Goal: Task Accomplishment & Management: Manage account settings

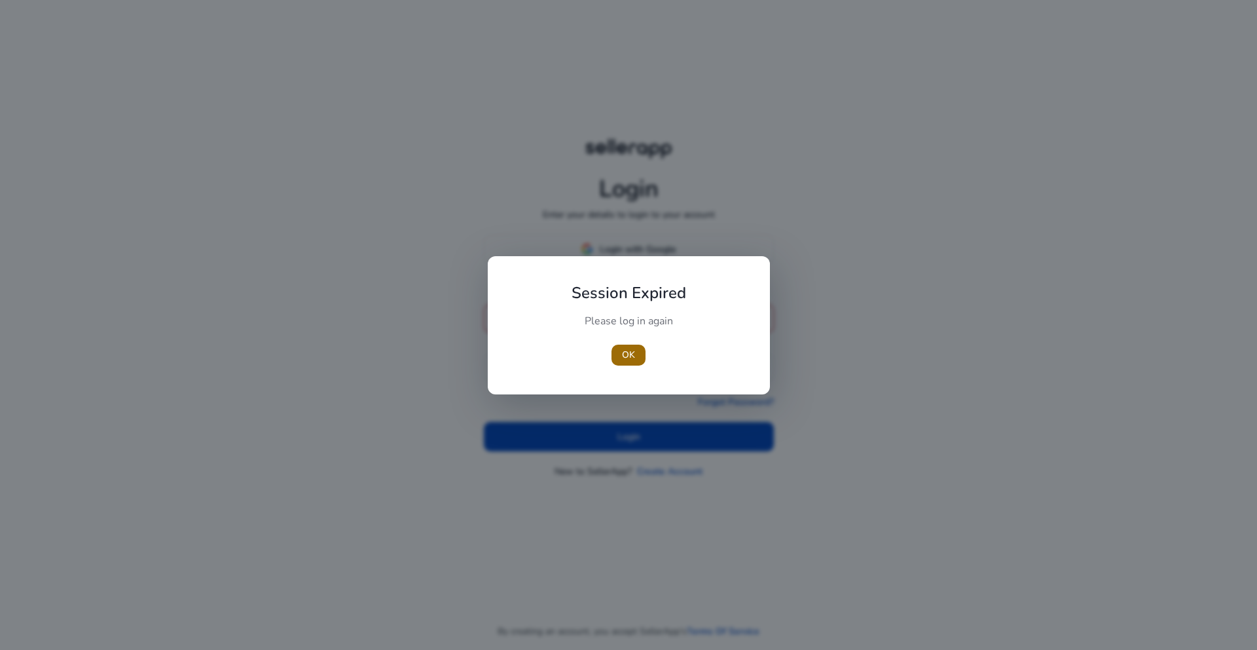
type input "**********"
click at [633, 356] on span "OK" at bounding box center [628, 355] width 13 height 14
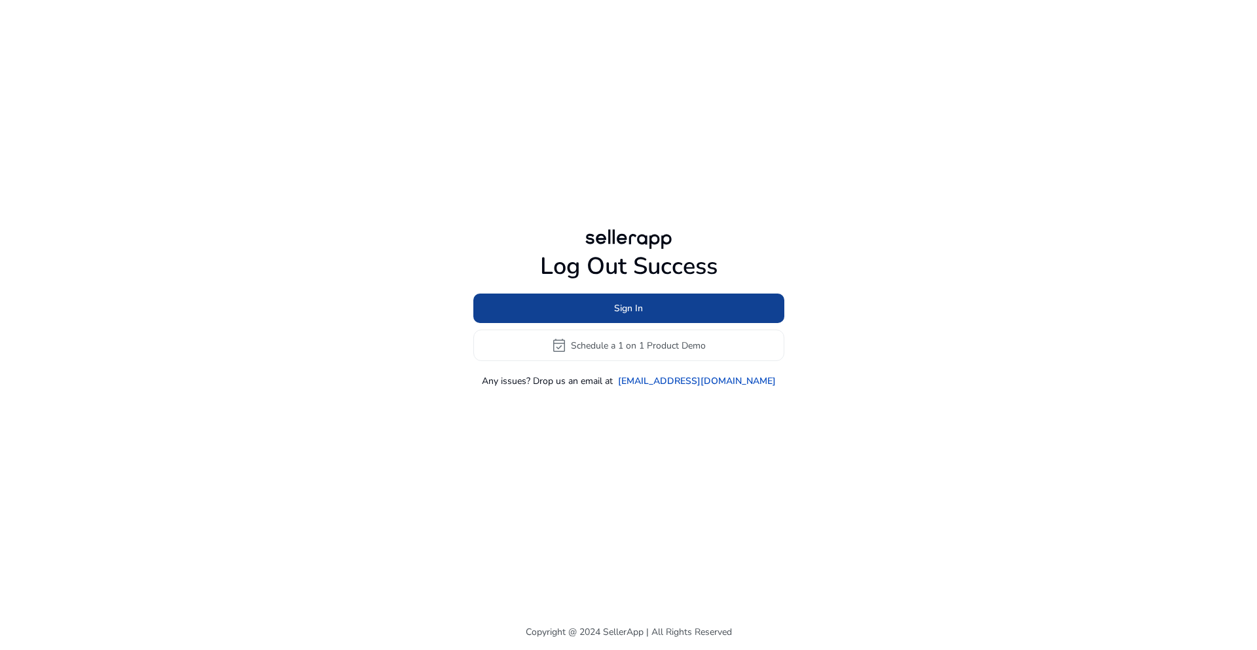
click at [632, 302] on span "Sign In" at bounding box center [628, 308] width 29 height 14
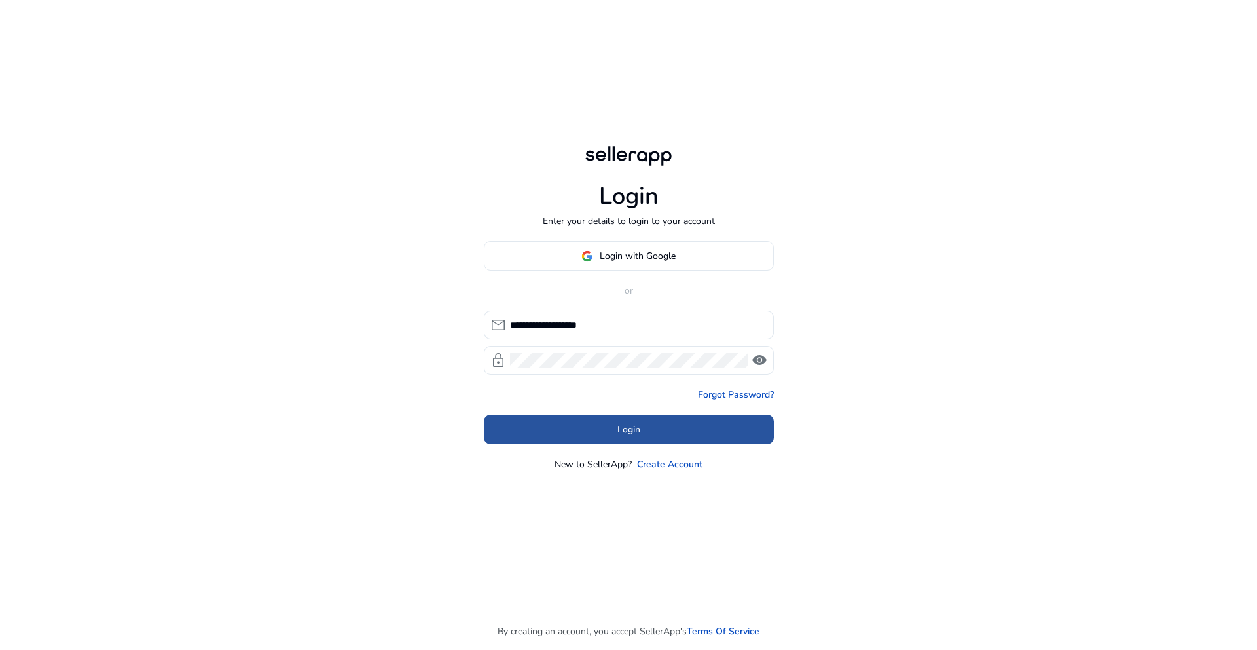
click at [588, 428] on span at bounding box center [629, 429] width 290 height 31
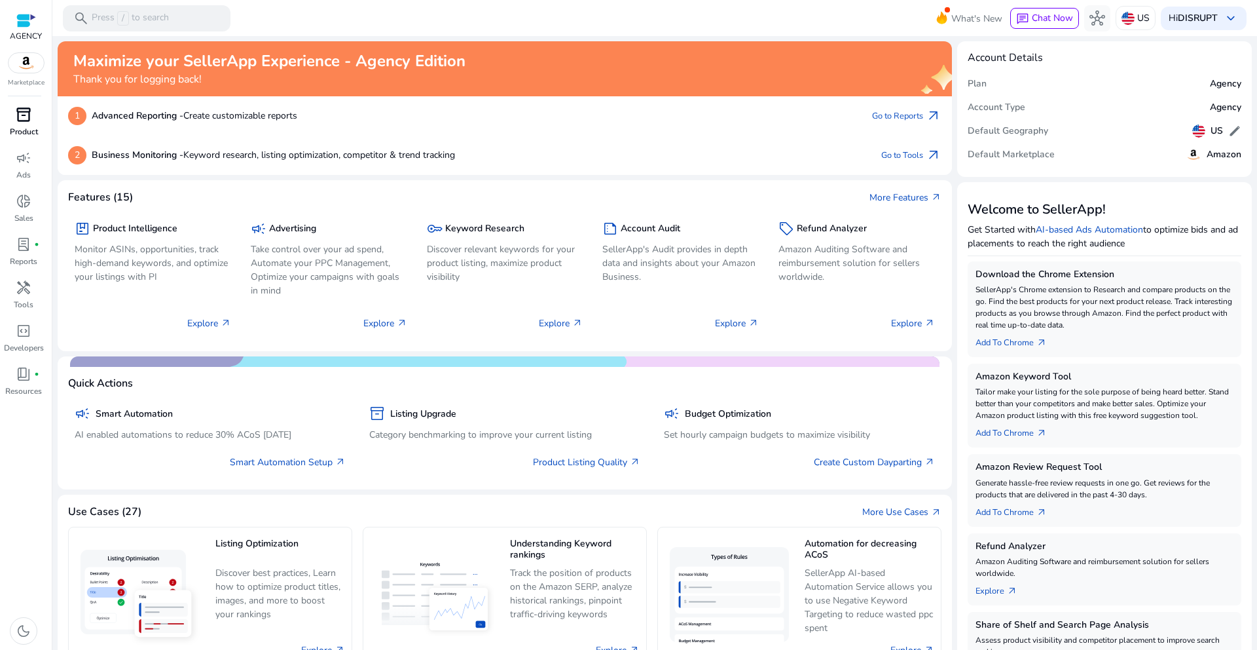
click at [22, 130] on p "Product" at bounding box center [24, 132] width 28 height 12
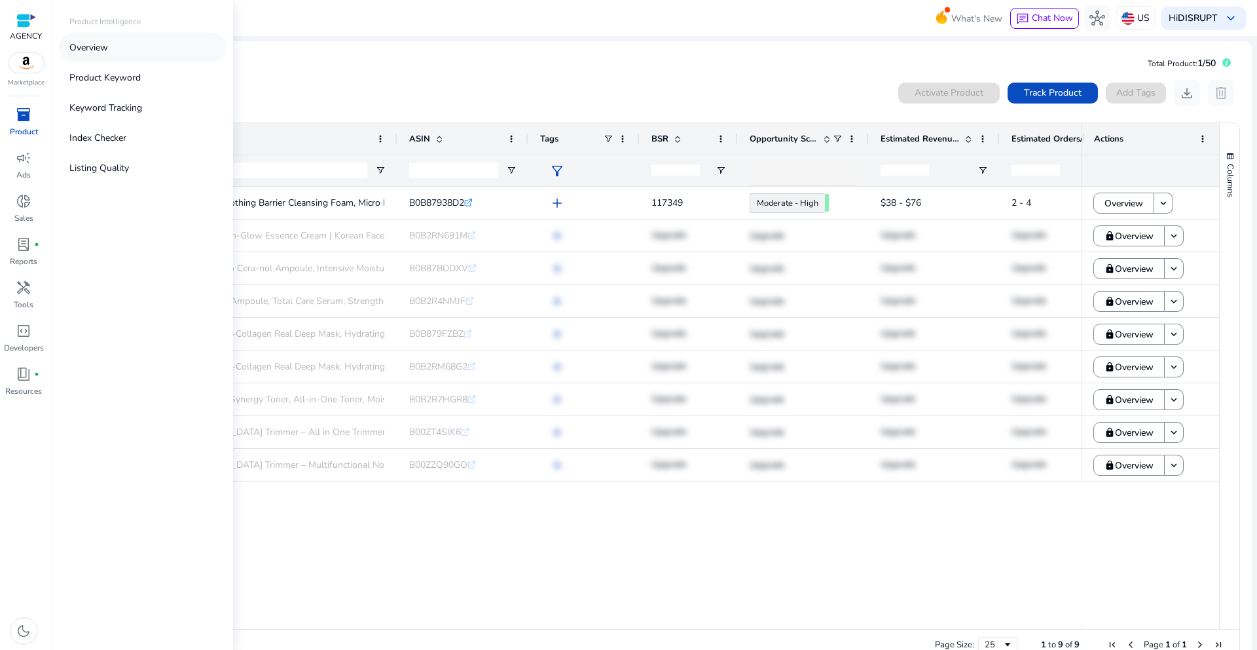
click at [126, 45] on link "Overview" at bounding box center [143, 47] width 168 height 29
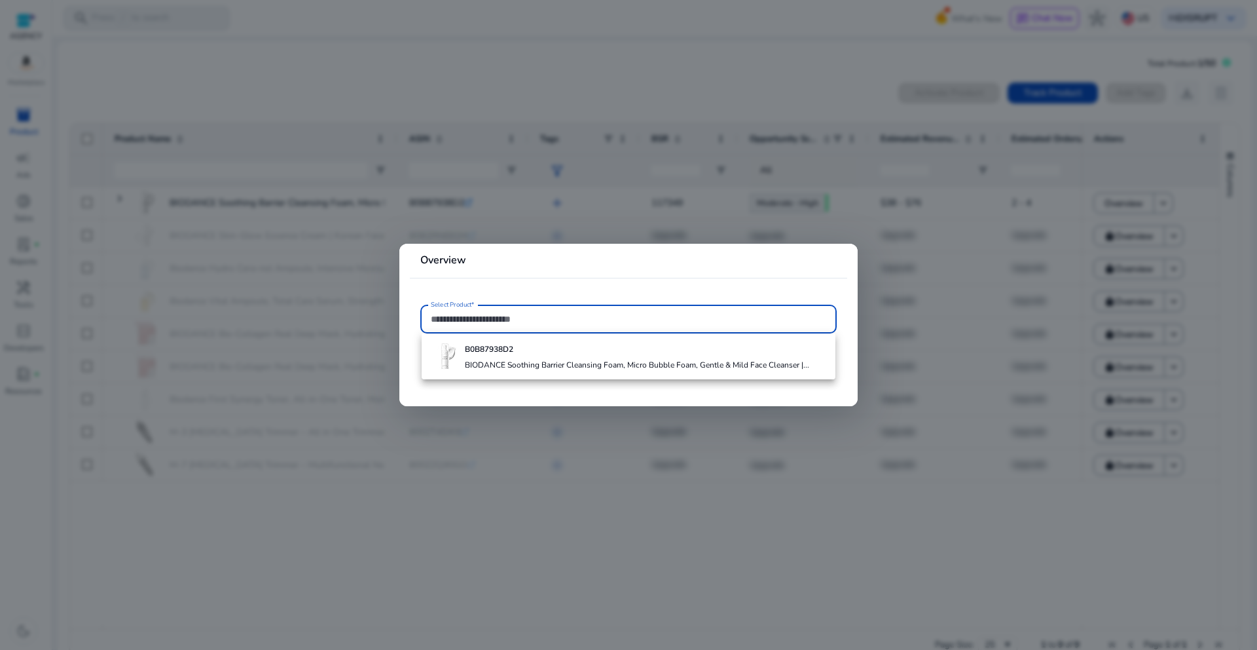
click at [534, 477] on div at bounding box center [628, 325] width 1257 height 650
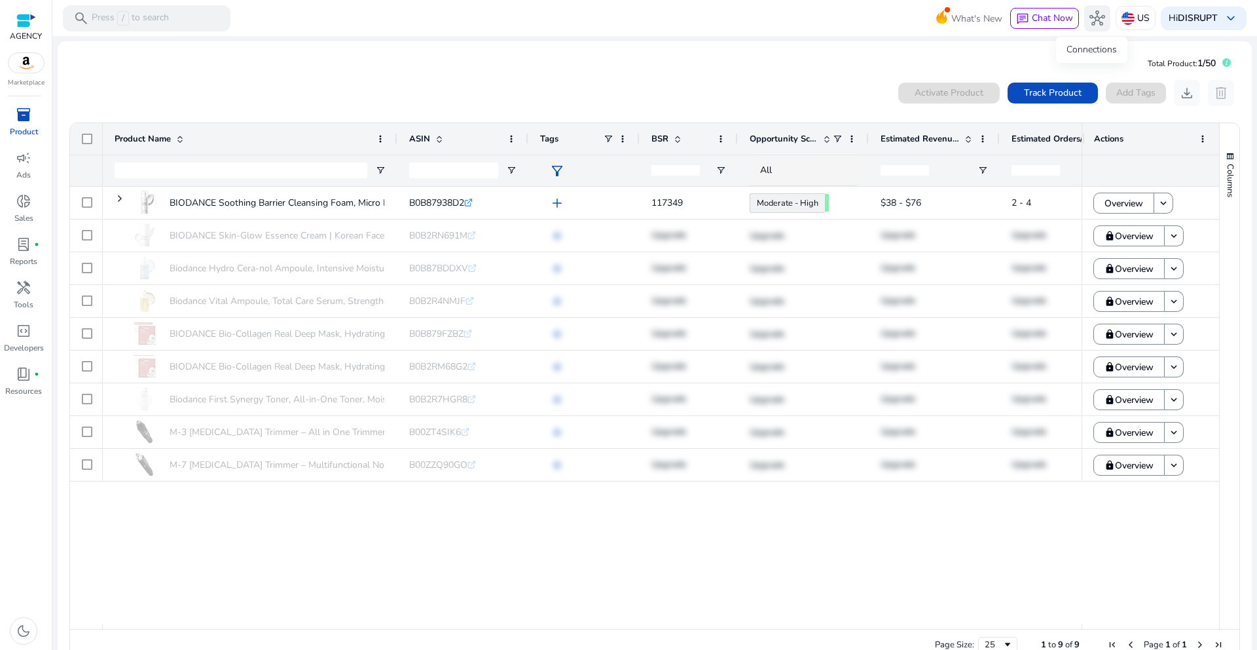
click at [1090, 11] on span "hub" at bounding box center [1098, 18] width 16 height 16
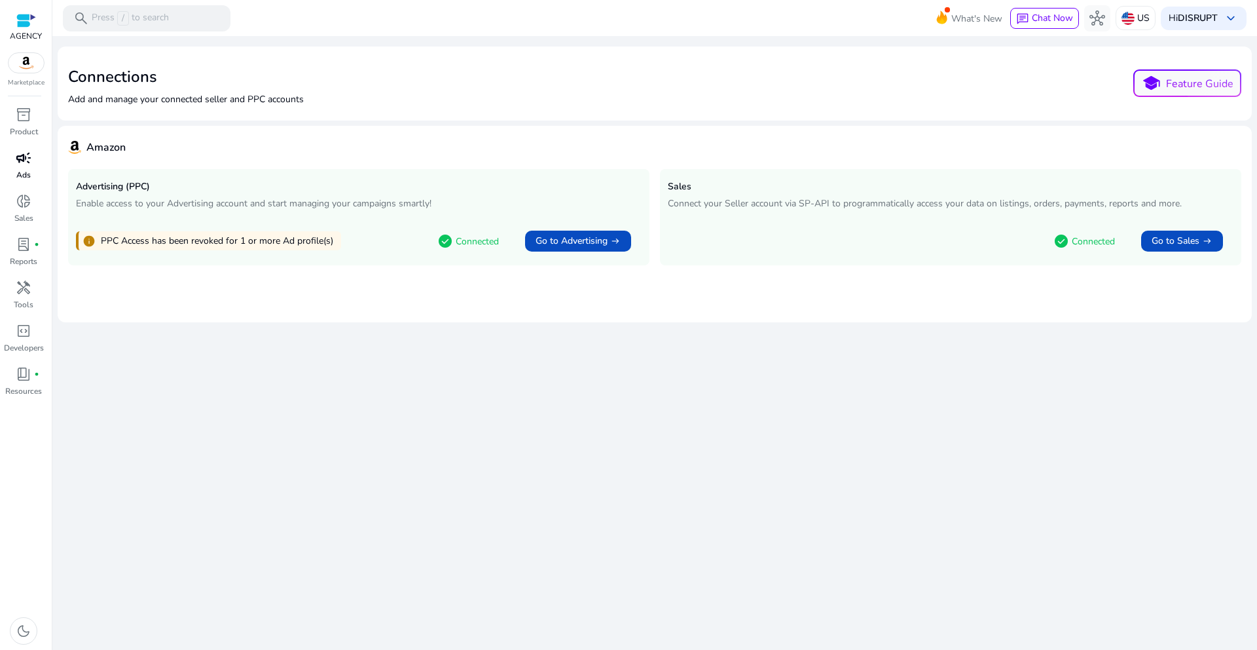
click at [29, 162] on span "campaign" at bounding box center [24, 158] width 16 height 16
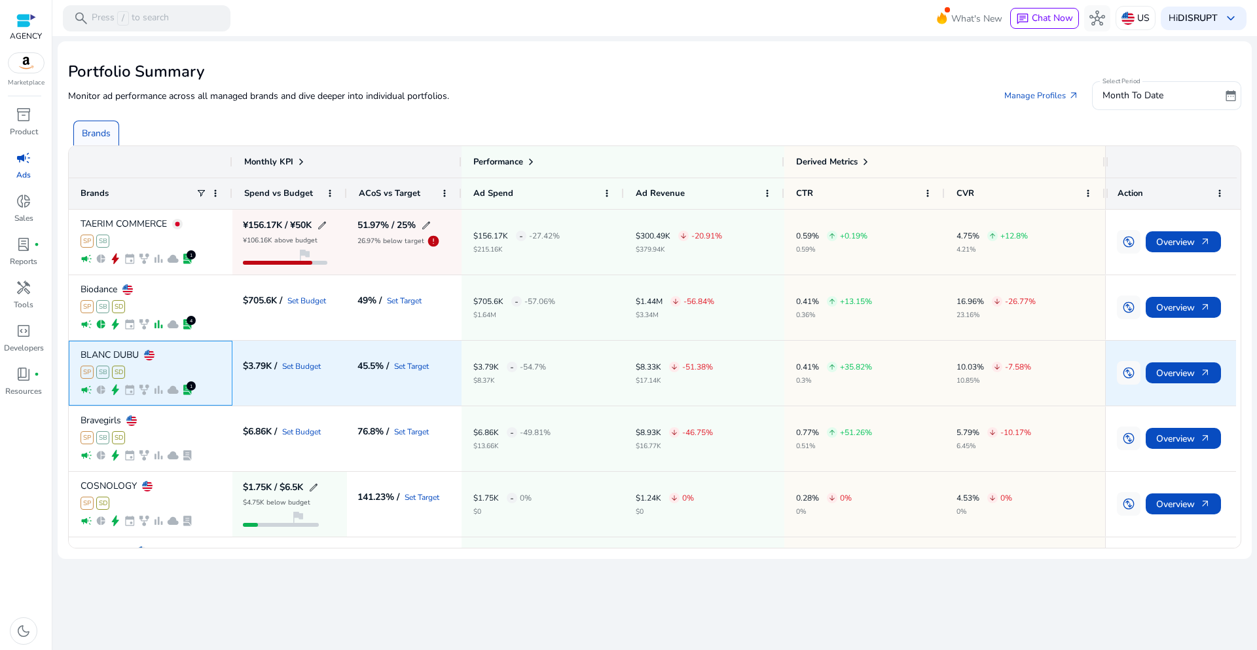
click at [131, 356] on p "BLANC DUBU" at bounding box center [110, 354] width 58 height 9
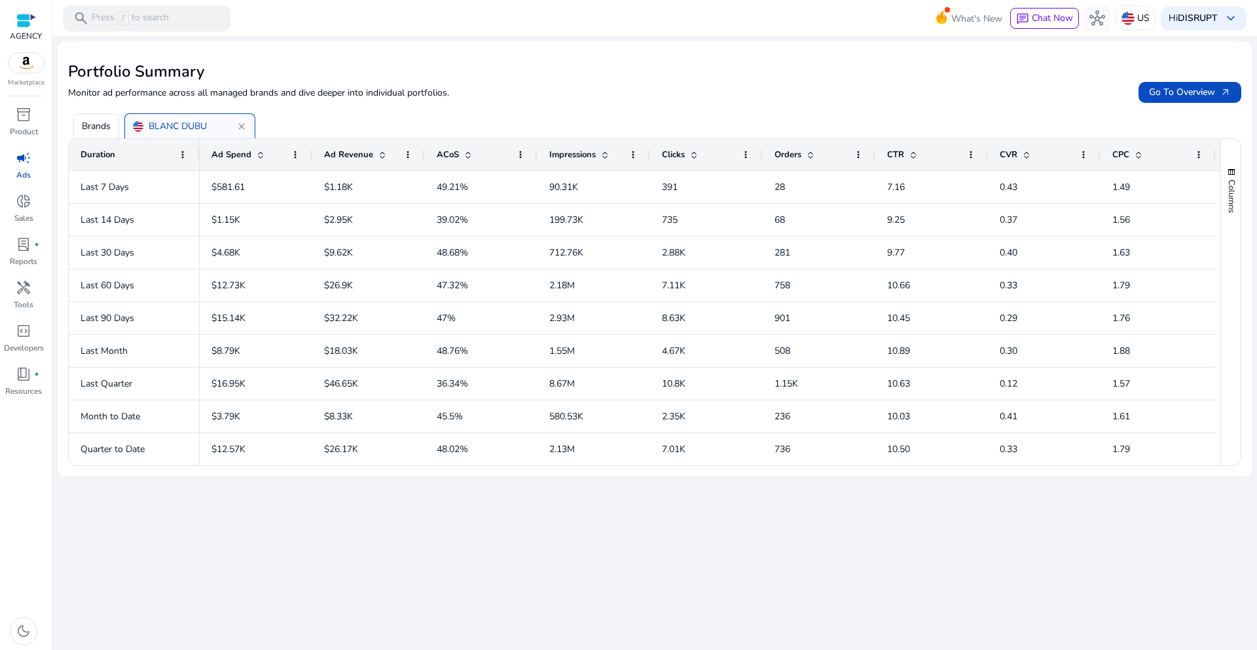
click at [90, 122] on p "Brands" at bounding box center [96, 126] width 29 height 14
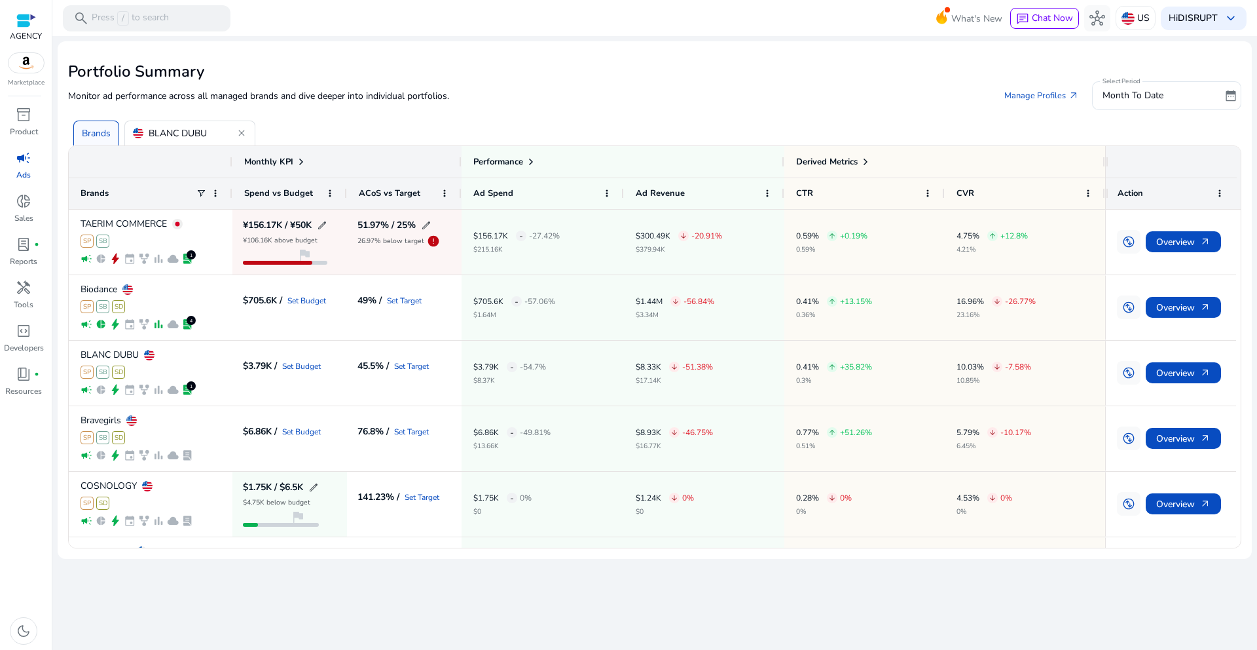
click at [626, 88] on div "Monitor ad performance across all managed brands and dive deeper into individua…" at bounding box center [654, 95] width 1173 height 29
click at [1095, 22] on span "hub" at bounding box center [1098, 18] width 16 height 16
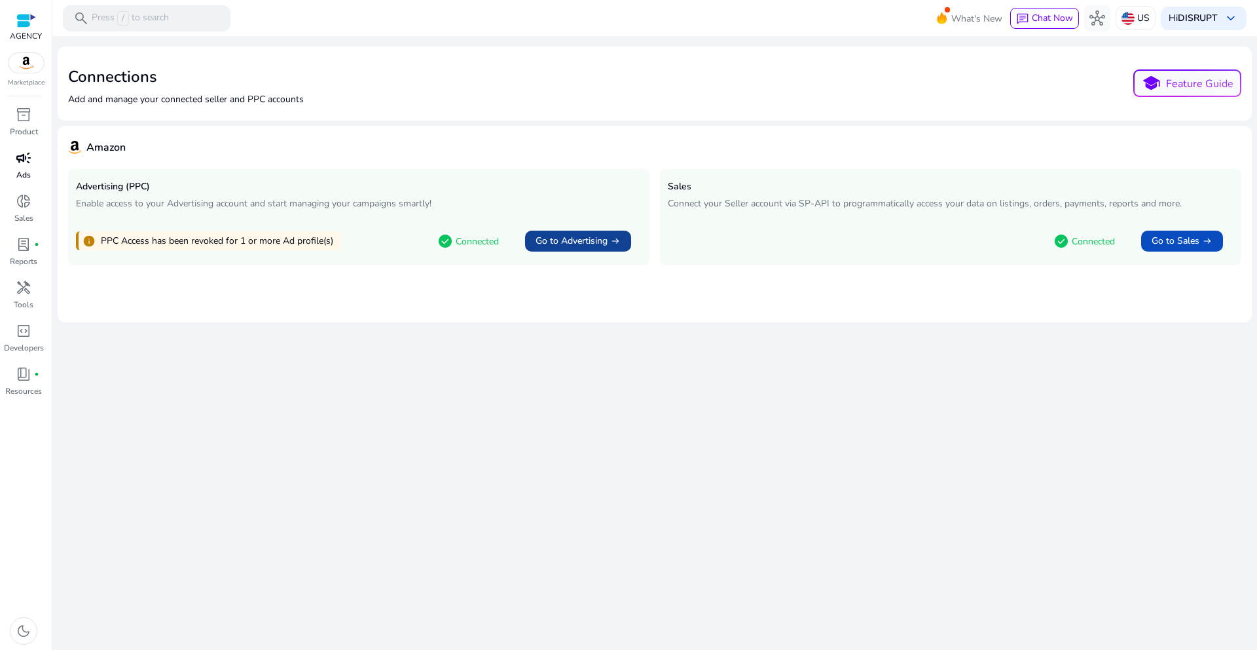
click at [604, 231] on span at bounding box center [578, 240] width 106 height 31
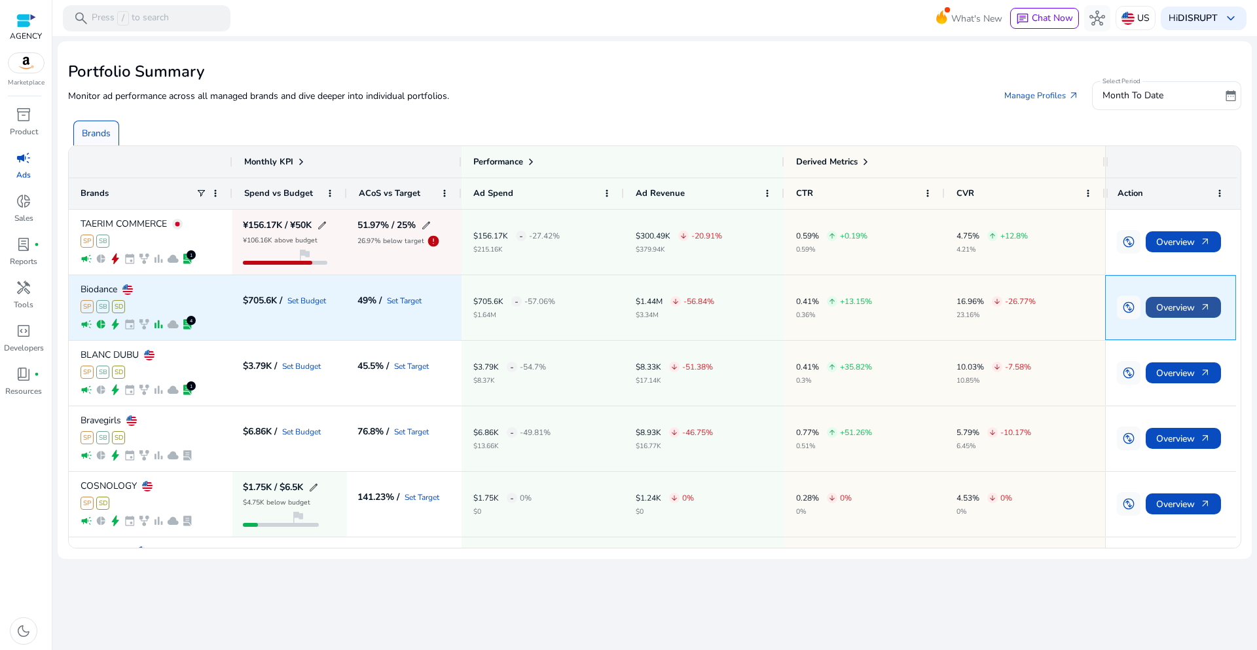
click at [1168, 314] on span "Overview arrow_outward" at bounding box center [1183, 307] width 54 height 27
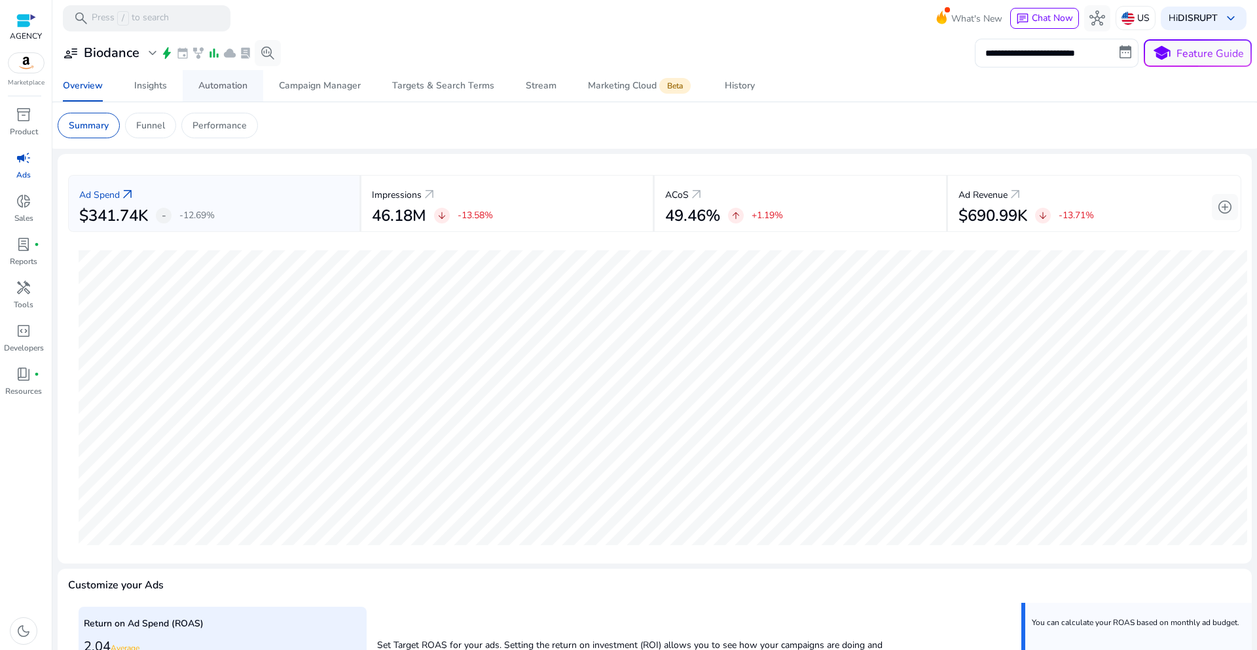
click at [217, 73] on span "Automation" at bounding box center [222, 85] width 49 height 31
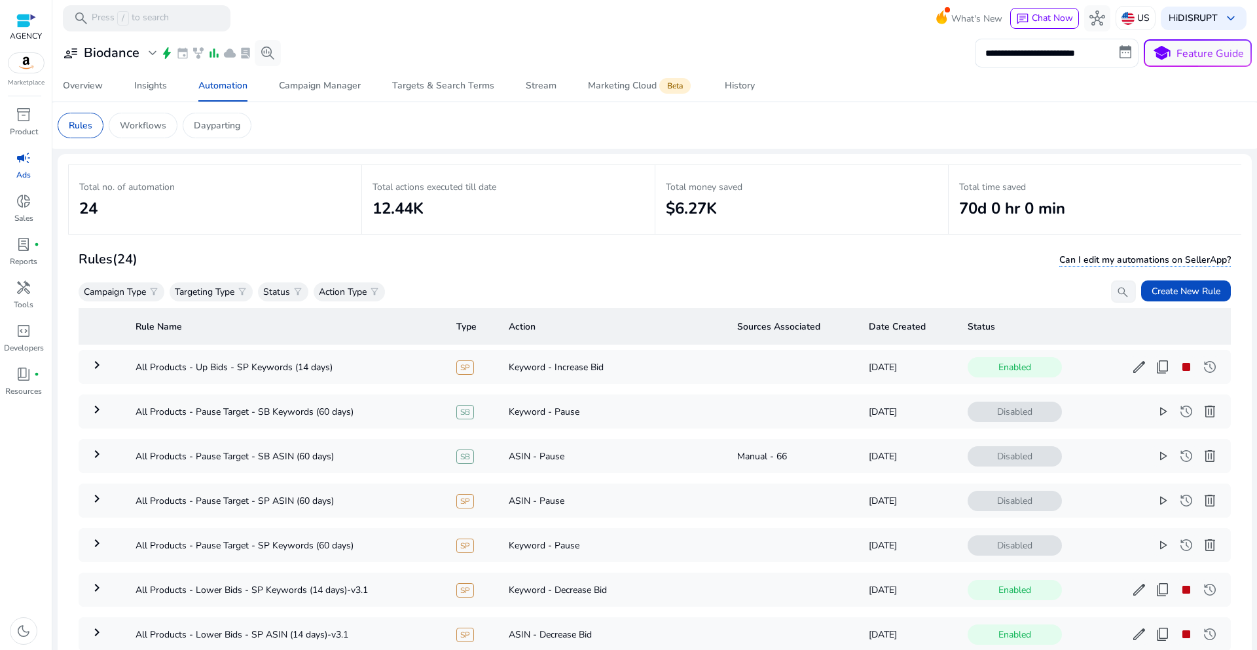
click at [391, 218] on h2 "12.44K" at bounding box center [509, 208] width 272 height 19
click at [206, 214] on h2 "24" at bounding box center [215, 208] width 272 height 19
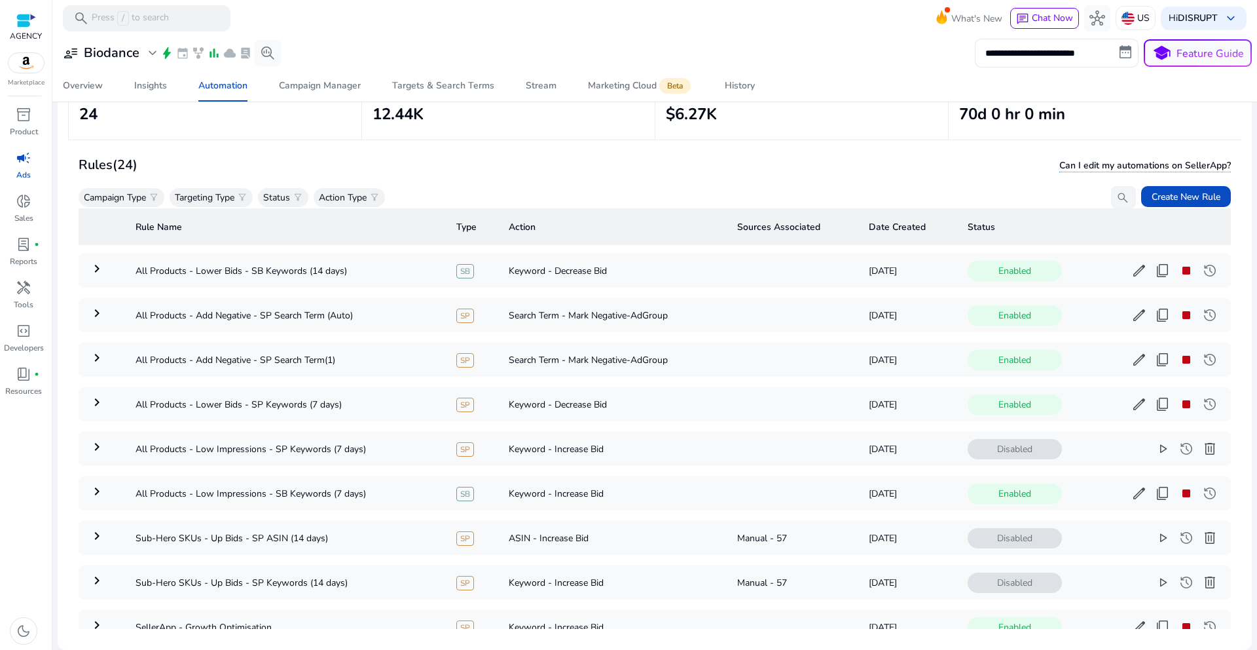
scroll to position [721, 0]
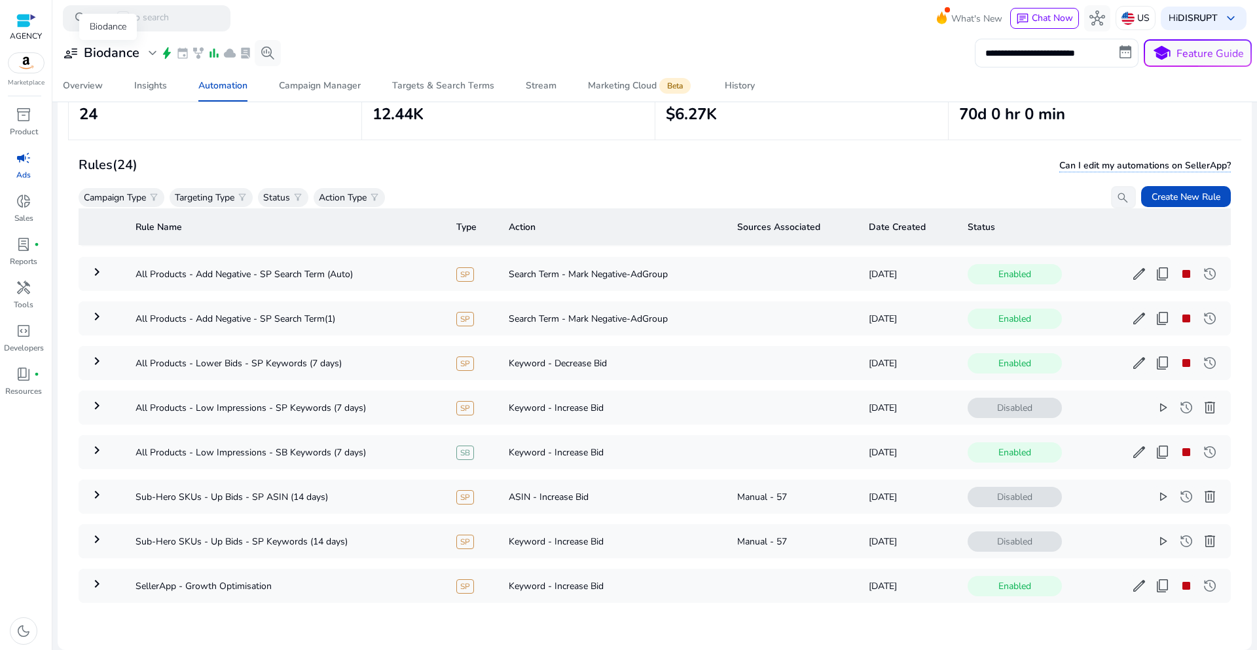
click at [134, 56] on h3 "Biodance" at bounding box center [112, 53] width 56 height 16
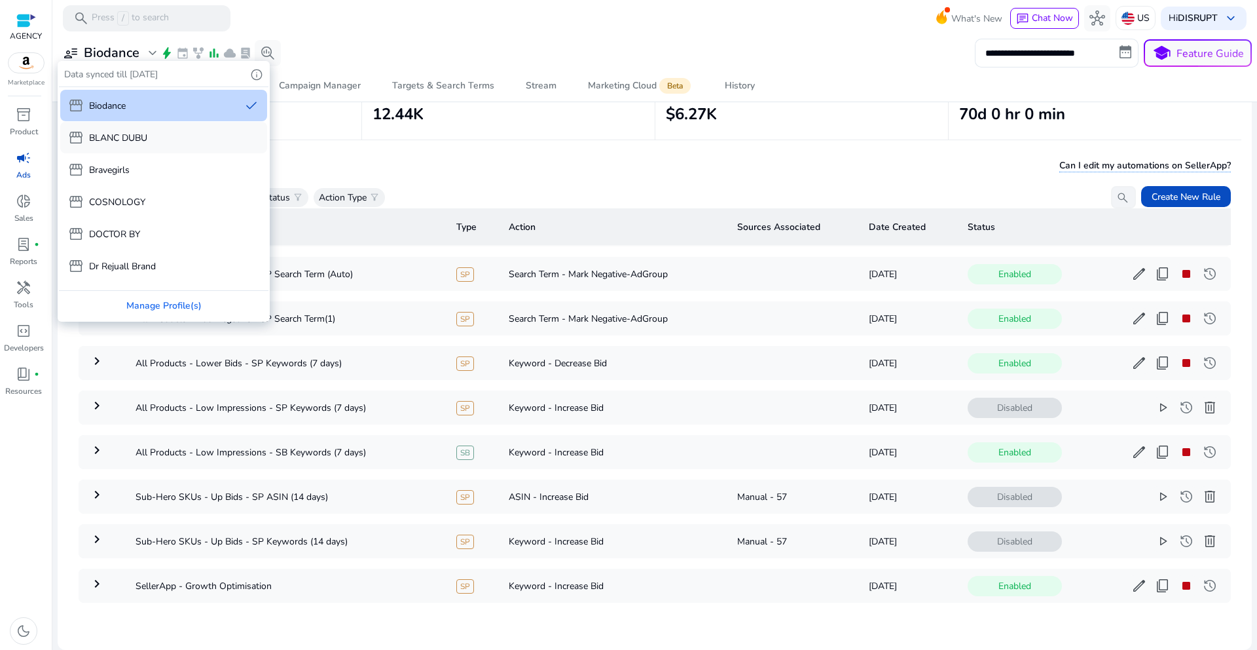
click at [143, 127] on div "storefront BLANC DUBU" at bounding box center [163, 137] width 207 height 31
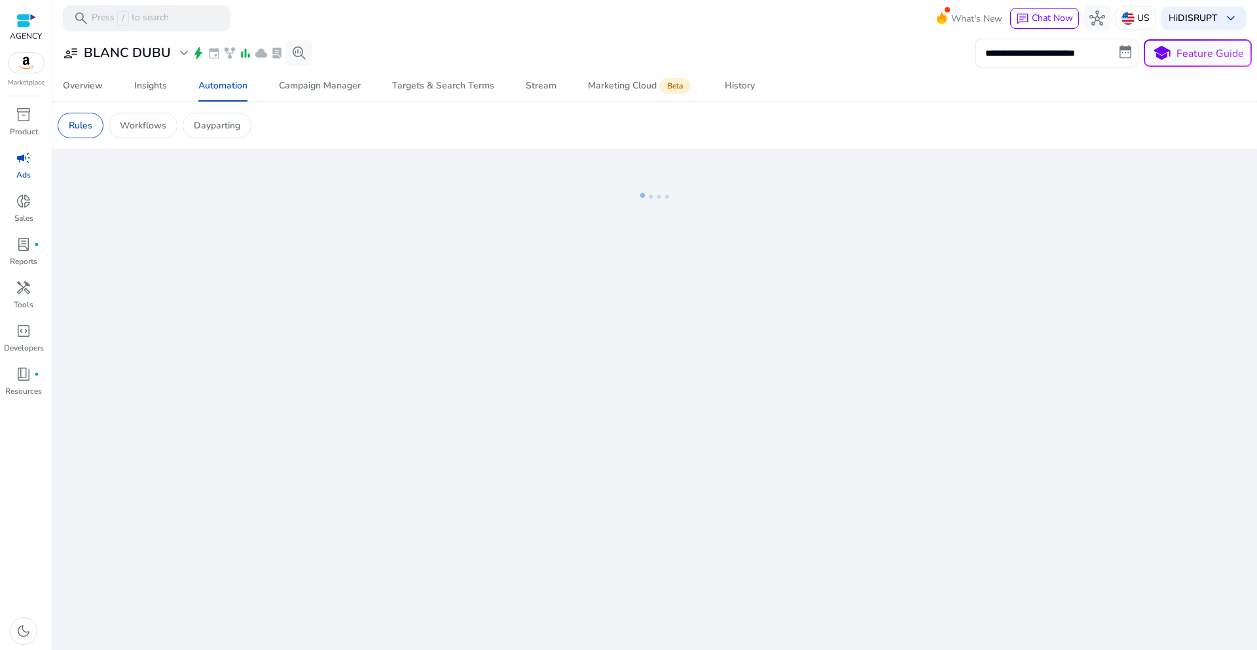
scroll to position [0, 0]
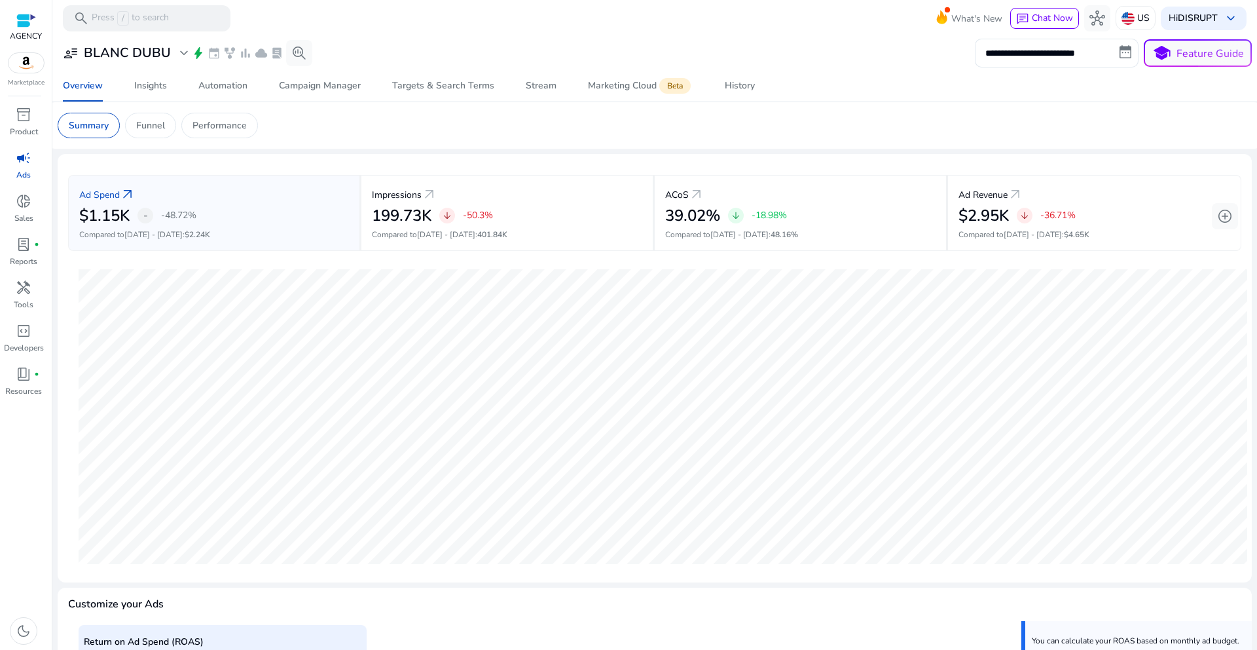
scroll to position [266, 0]
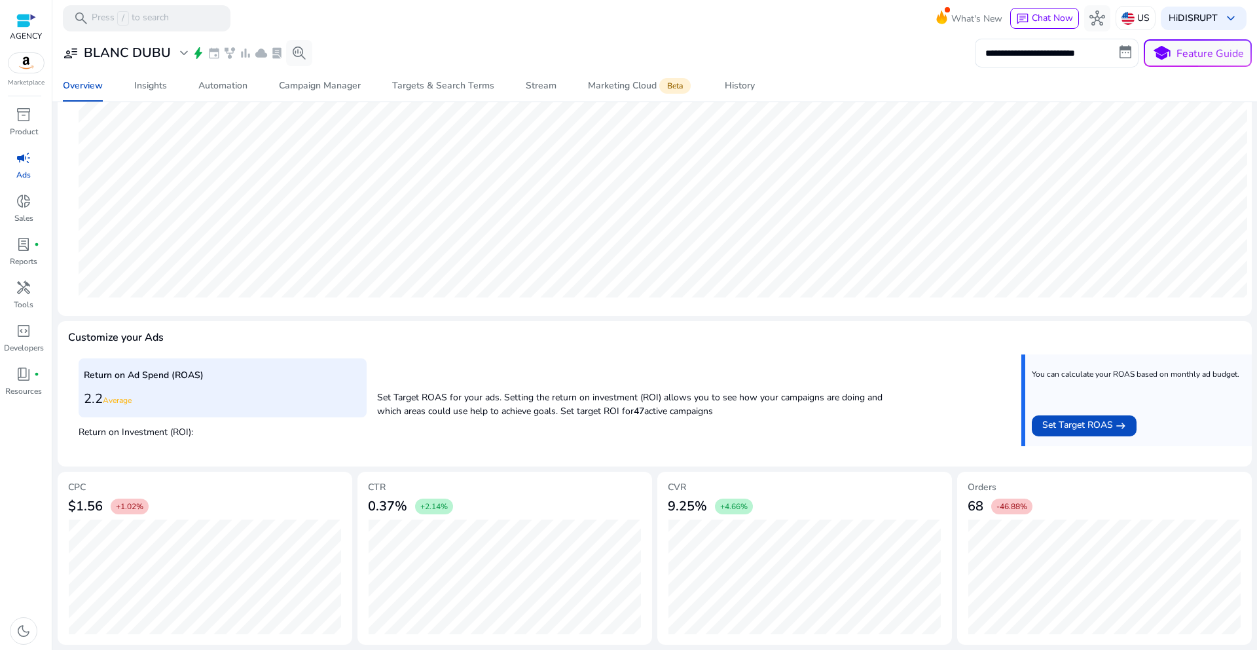
click at [223, 443] on div "Return on Ad Spend (ROAS) 2.2 Average Return on Investment (ROI): Set Target RO…" at bounding box center [655, 404] width 1152 height 101
click at [492, 407] on p "Set Target ROAS for your ads. Setting the return on investment (ROI) allows you…" at bounding box center [630, 401] width 507 height 34
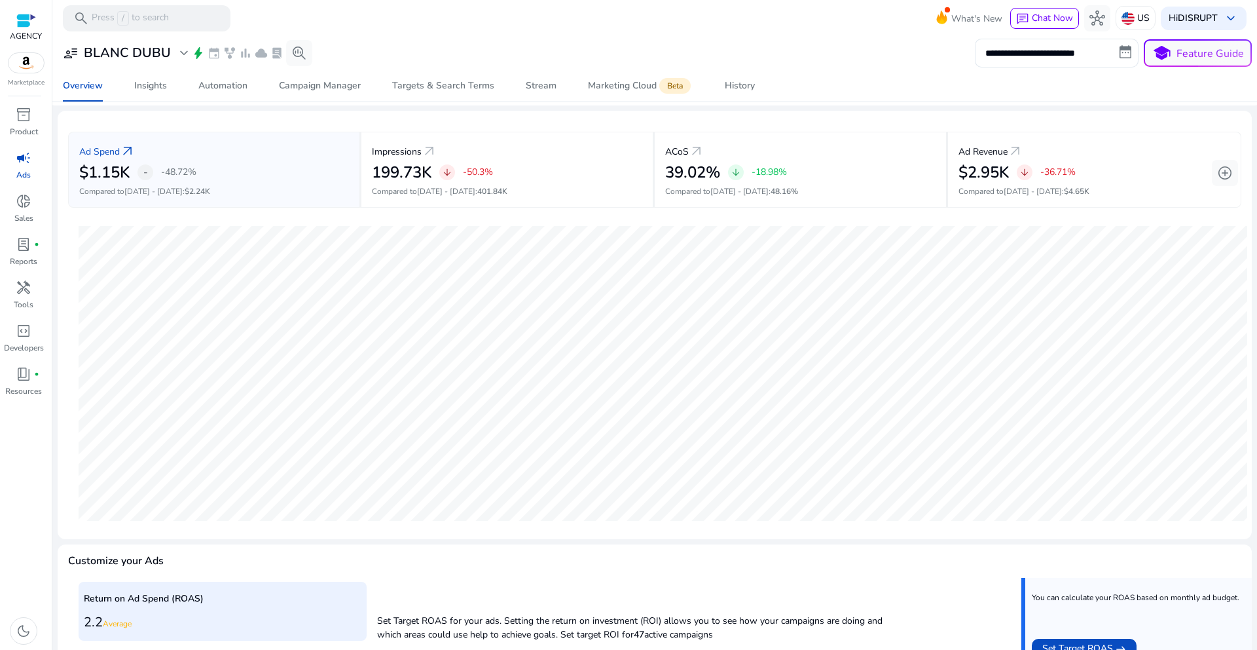
scroll to position [0, 0]
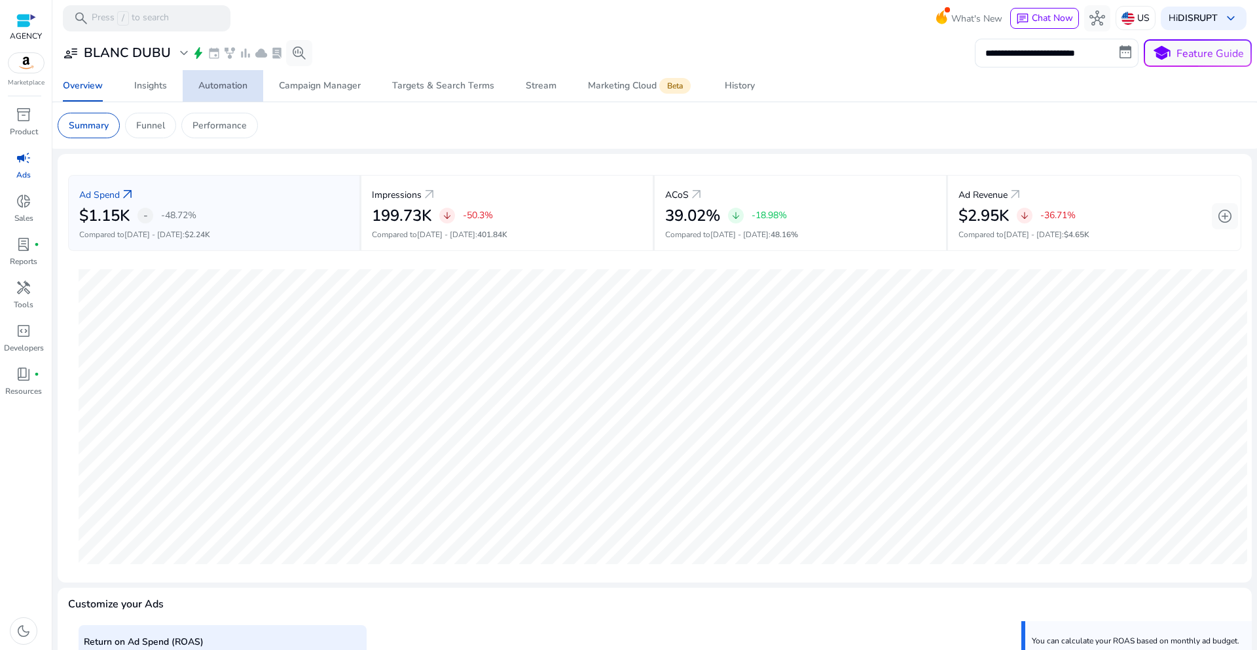
click at [221, 88] on div "Automation" at bounding box center [222, 85] width 49 height 9
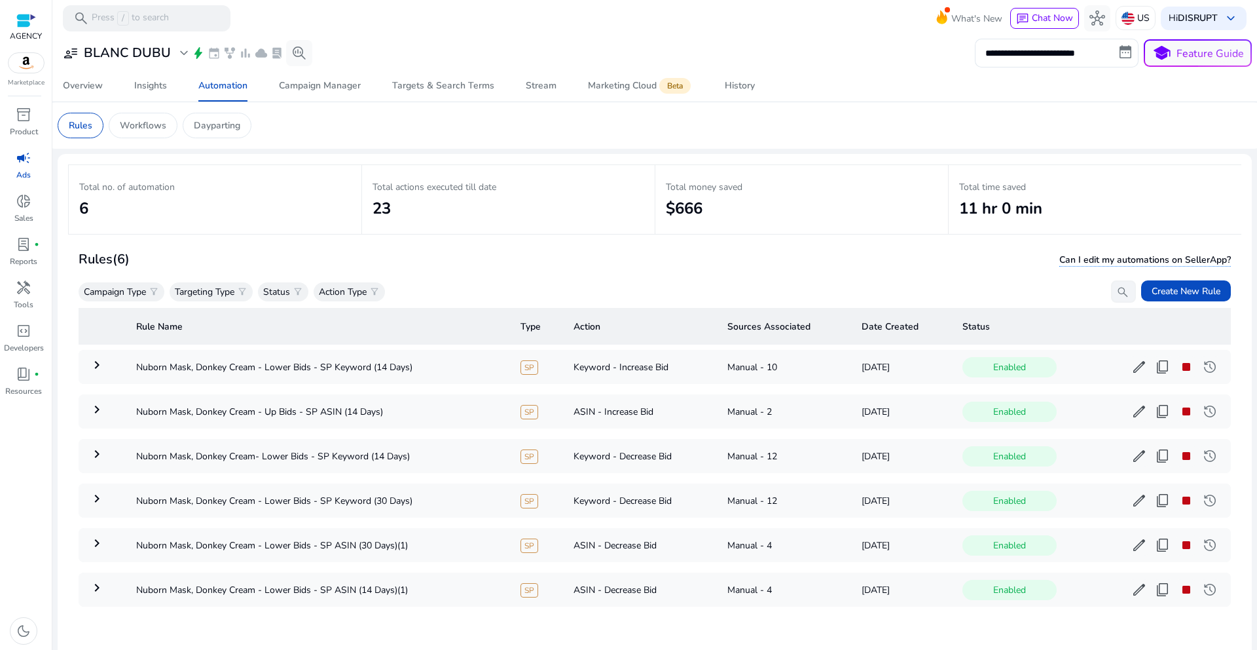
click at [455, 270] on div "Rules (6) Can I edit my automations on SellerApp?" at bounding box center [655, 259] width 1152 height 22
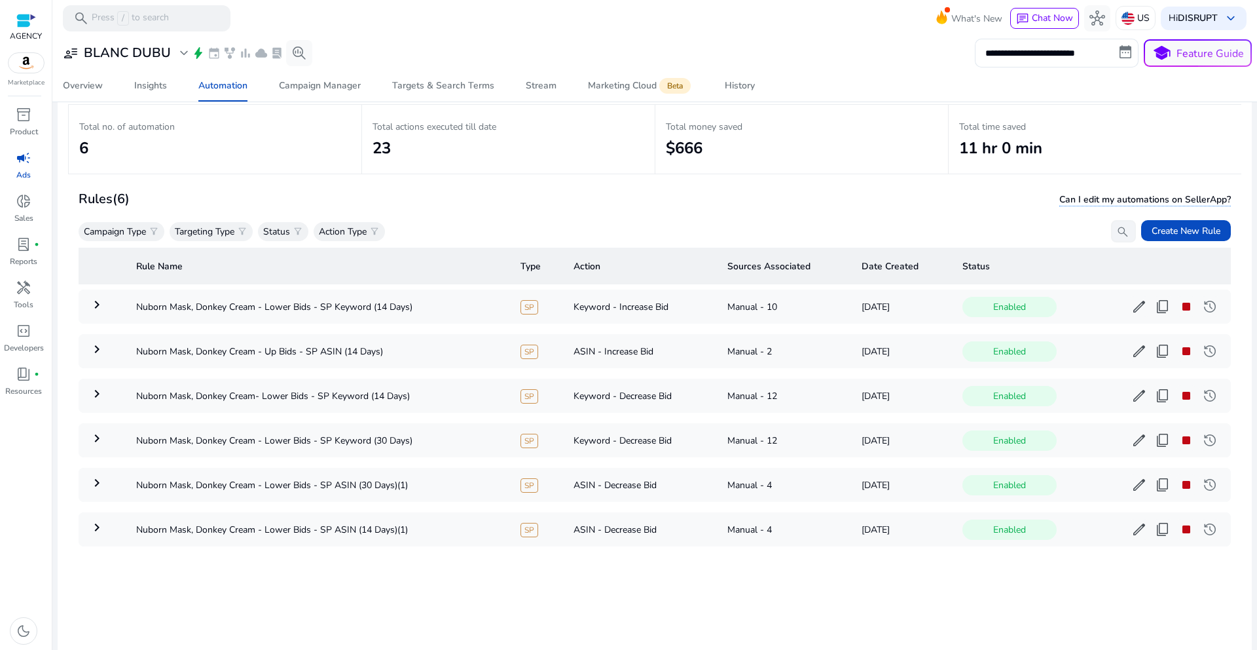
scroll to position [96, 0]
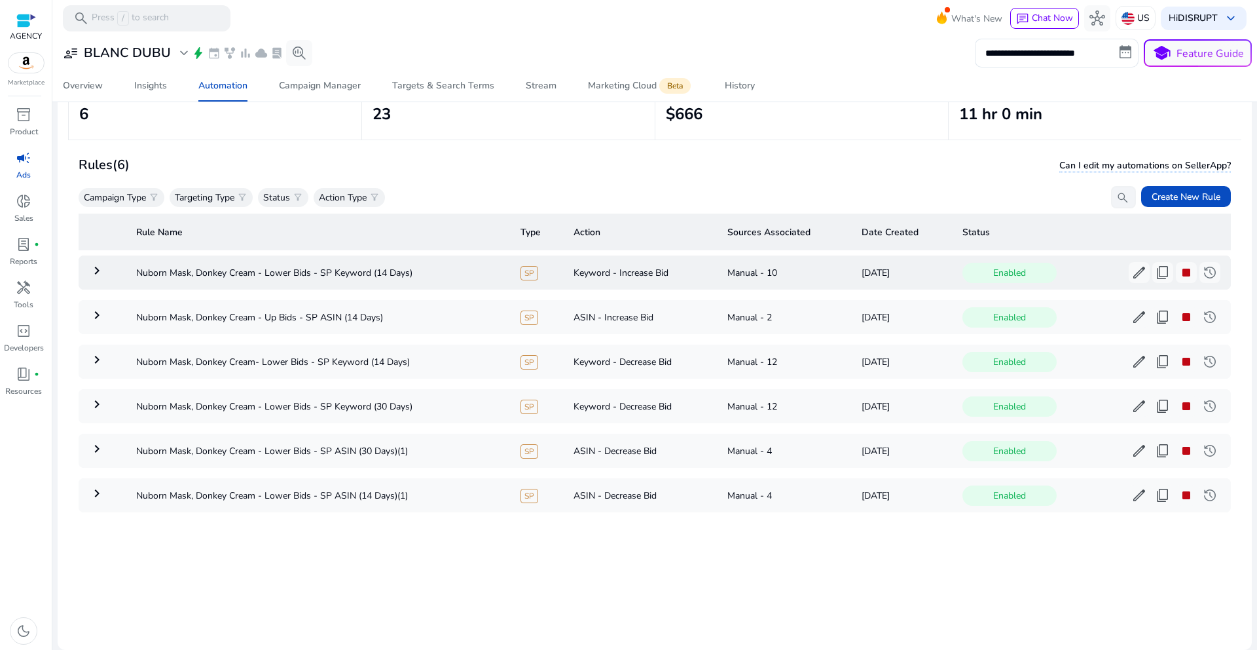
click at [94, 270] on mat-icon "keyboard_arrow_right" at bounding box center [97, 271] width 16 height 16
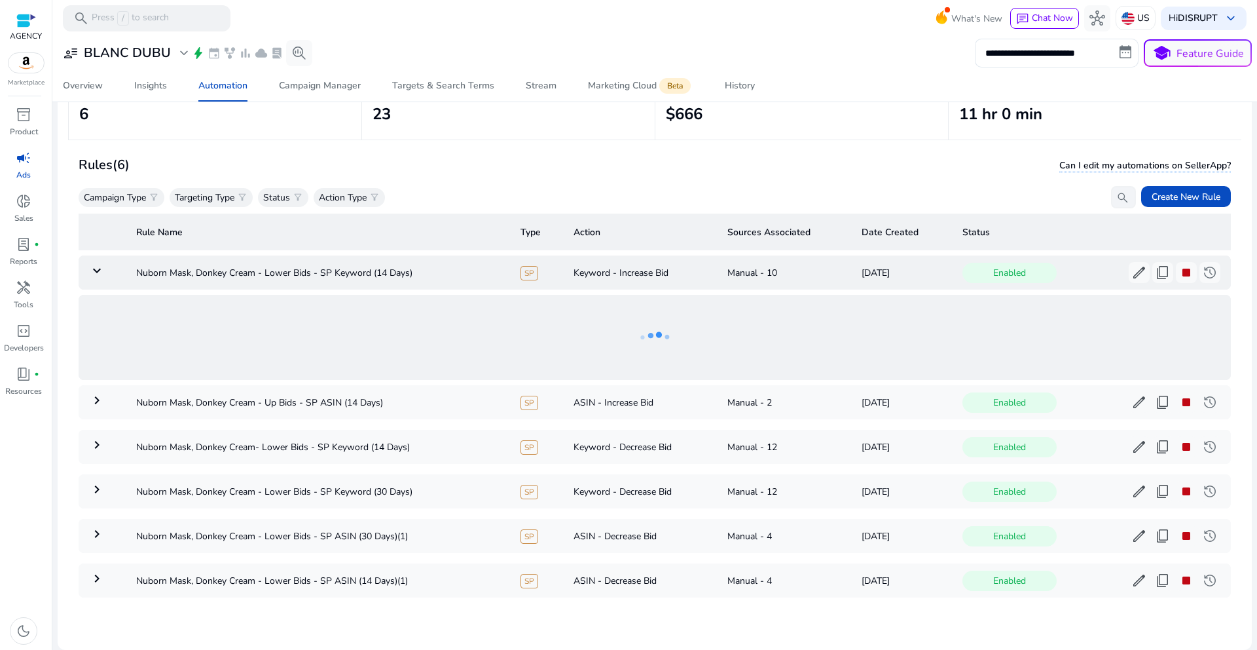
scroll to position [5, 0]
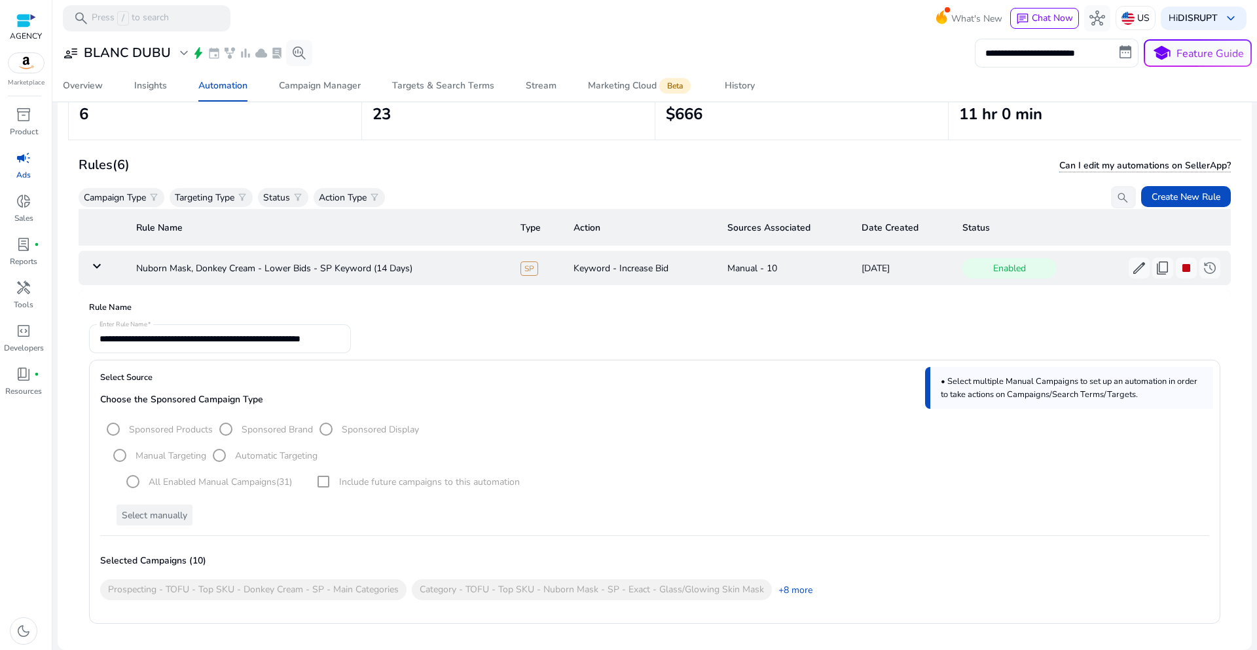
click at [94, 270] on mat-icon "keyboard_arrow_down" at bounding box center [97, 266] width 16 height 16
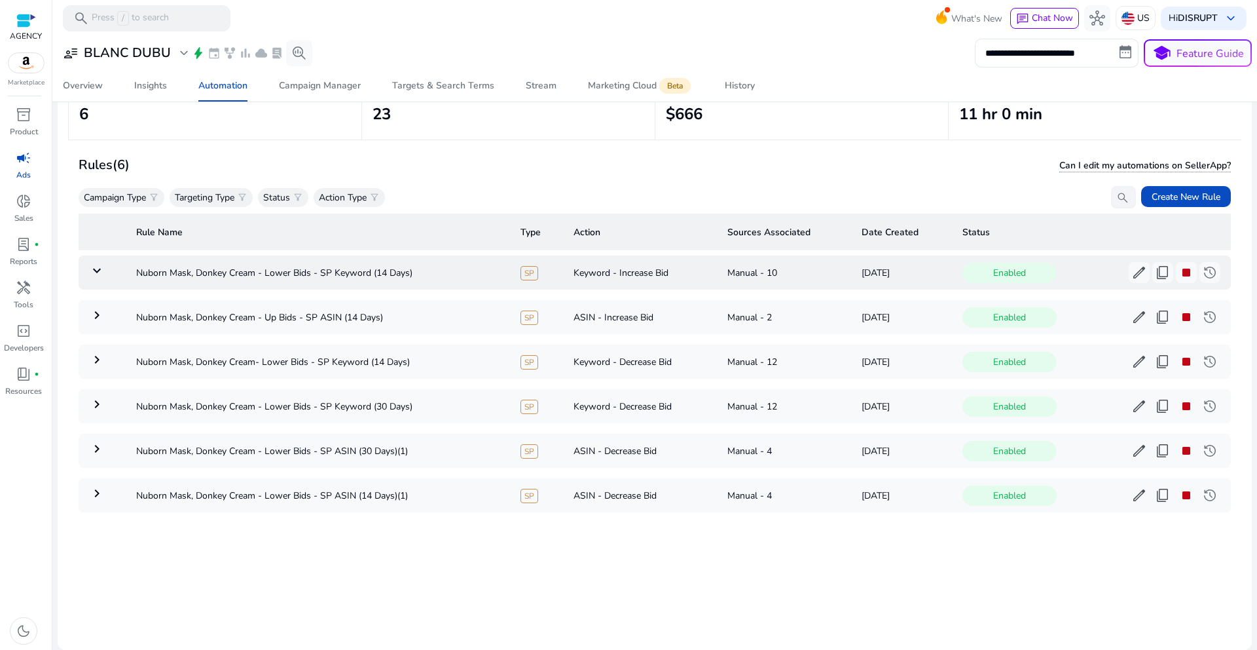
scroll to position [0, 0]
click at [1208, 268] on span "history" at bounding box center [1210, 273] width 16 height 16
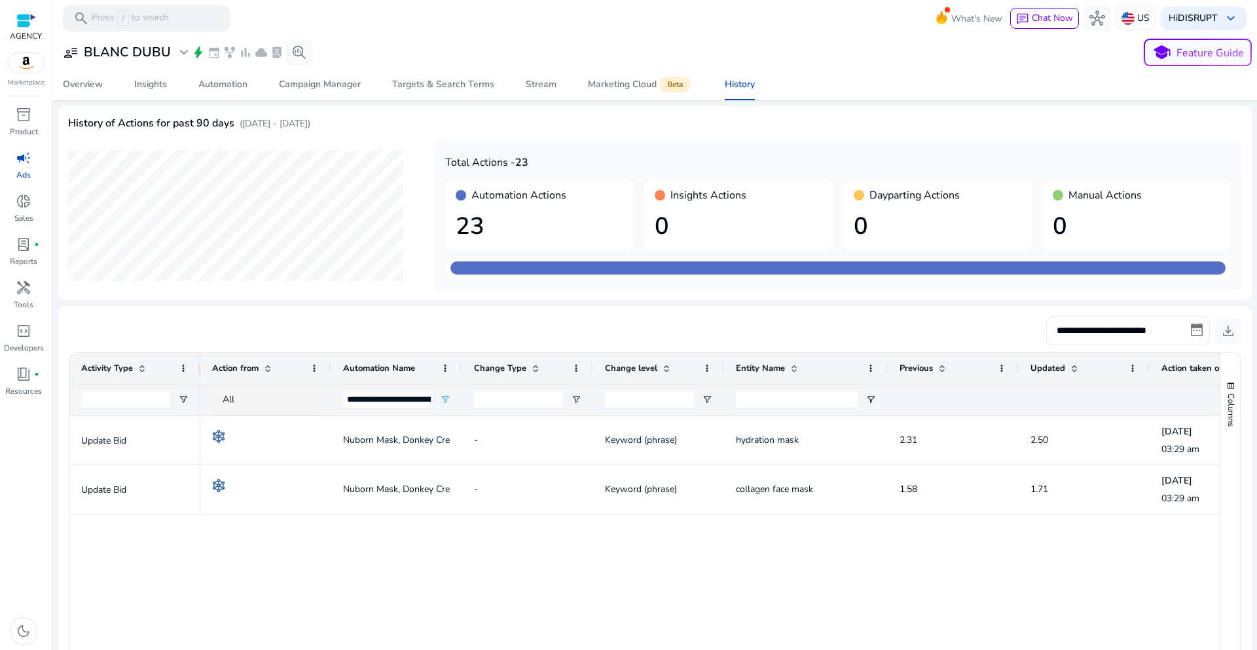
scroll to position [1, 0]
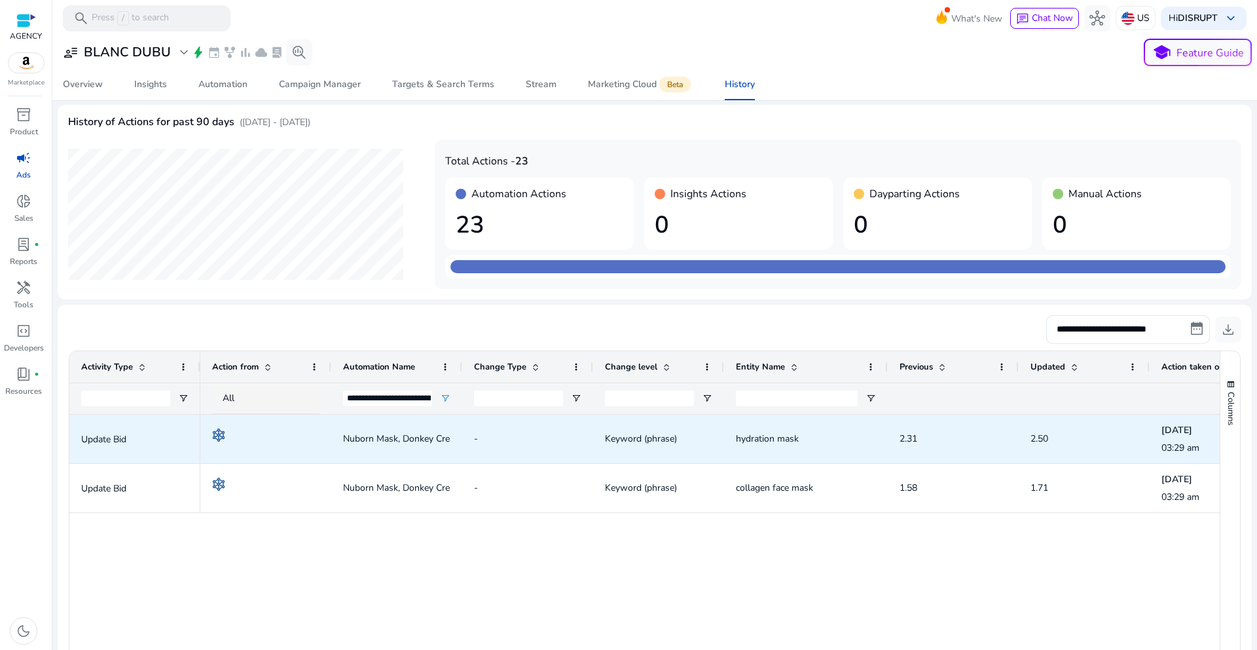
click at [420, 434] on span "Nuborn Mask, Donkey Cream - Lower Bids - SP Keyword (14 Days)" at bounding box center [481, 438] width 276 height 27
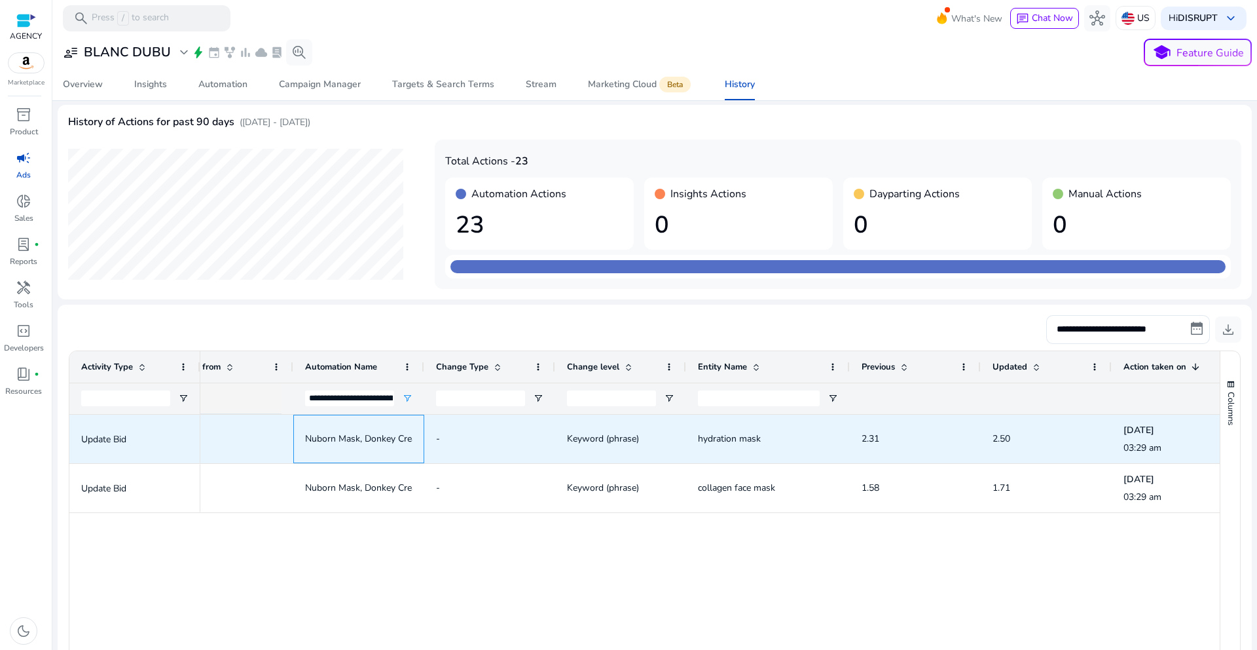
scroll to position [0, 0]
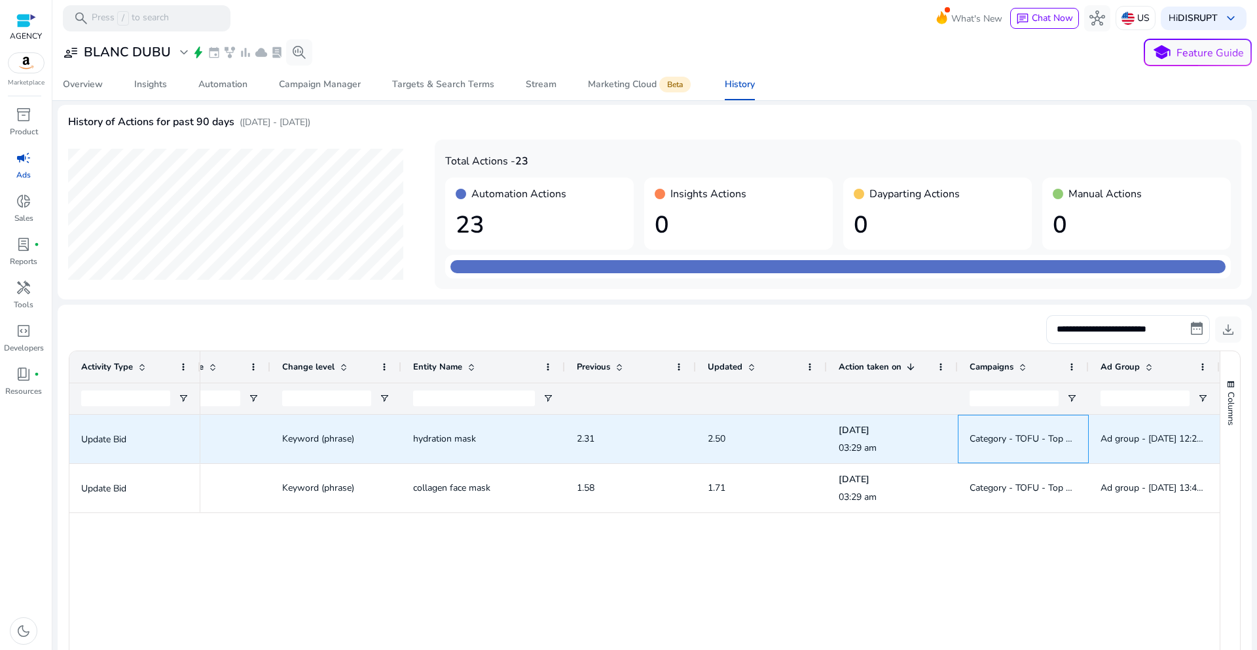
click at [1047, 437] on span "Category - TOFU - Top SKU - Nuborn Mask - SP - Phrase - Moisturizing/Hydrating …" at bounding box center [1151, 438] width 363 height 12
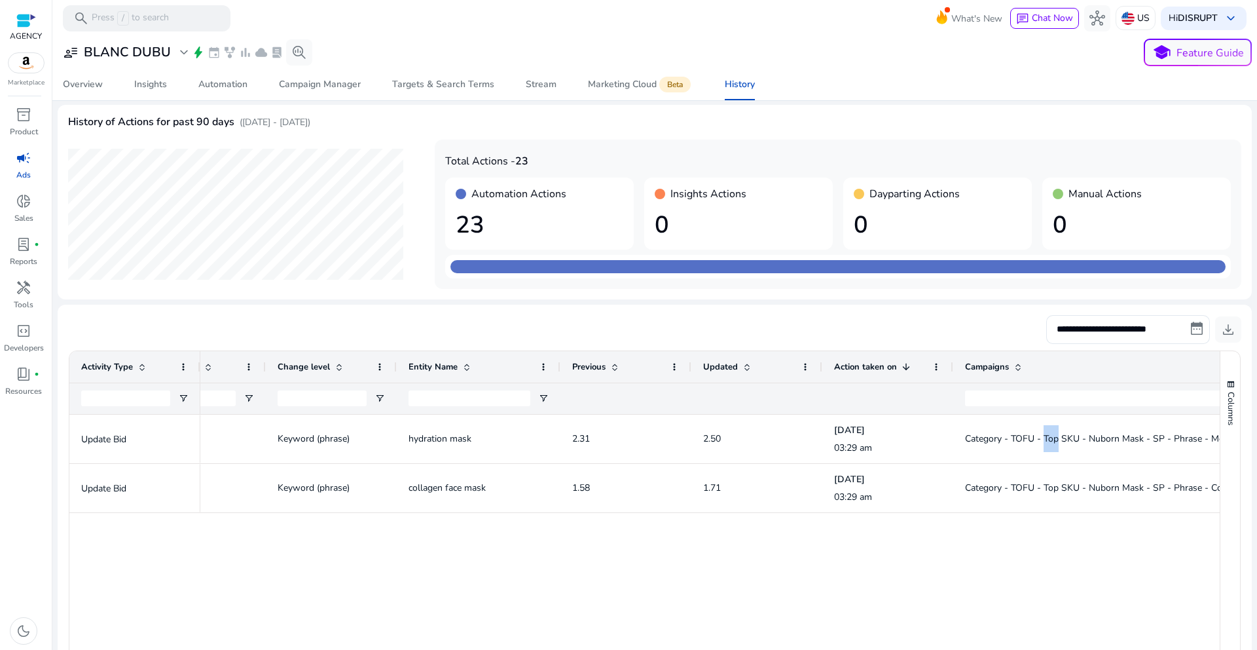
drag, startPoint x: 1083, startPoint y: 368, endPoint x: 1255, endPoint y: 312, distance: 181.0
click at [1255, 313] on mat-sidenav-content "**********" at bounding box center [654, 325] width 1205 height 650
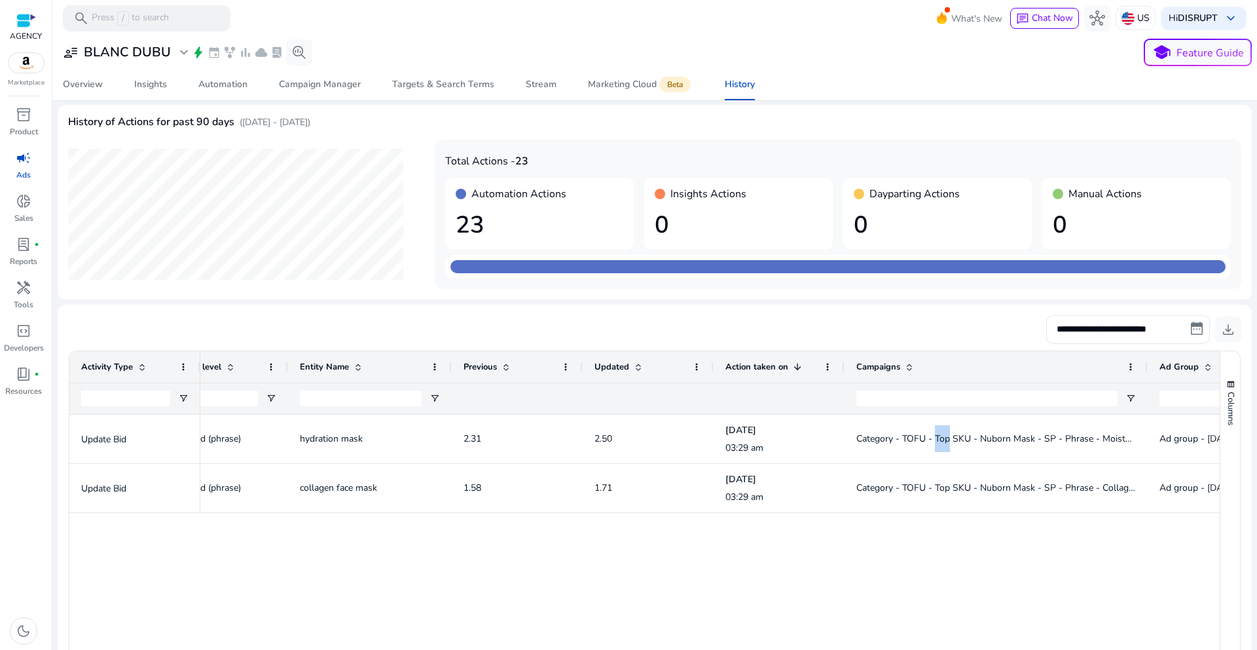
scroll to position [0, 452]
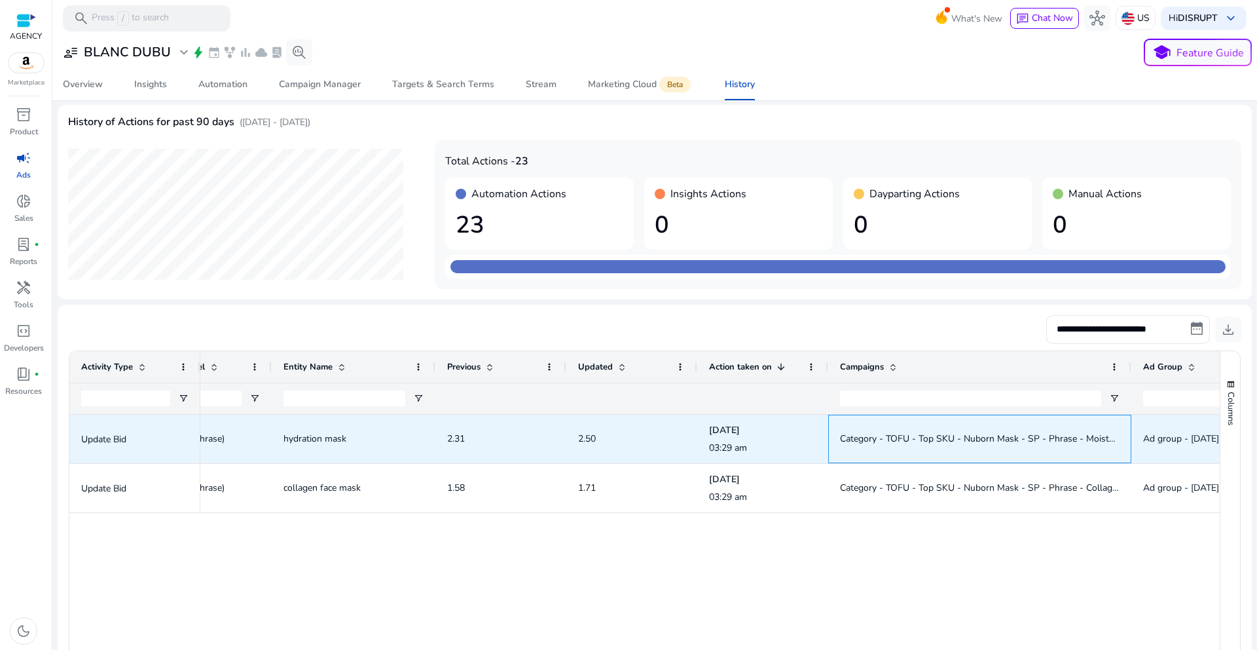
click at [1100, 433] on span "Category - TOFU - Top SKU - Nuborn Mask - SP - Phrase - Moisturizing/Hydrating …" at bounding box center [1021, 438] width 363 height 12
drag, startPoint x: 1073, startPoint y: 437, endPoint x: 795, endPoint y: 425, distance: 278.5
click at [795, 425] on div "- Keyword (phrase) hydration mask 2.31 2.50 Aug 24, 2025 03:29 am Category - TO…" at bounding box center [505, 438] width 1514 height 49
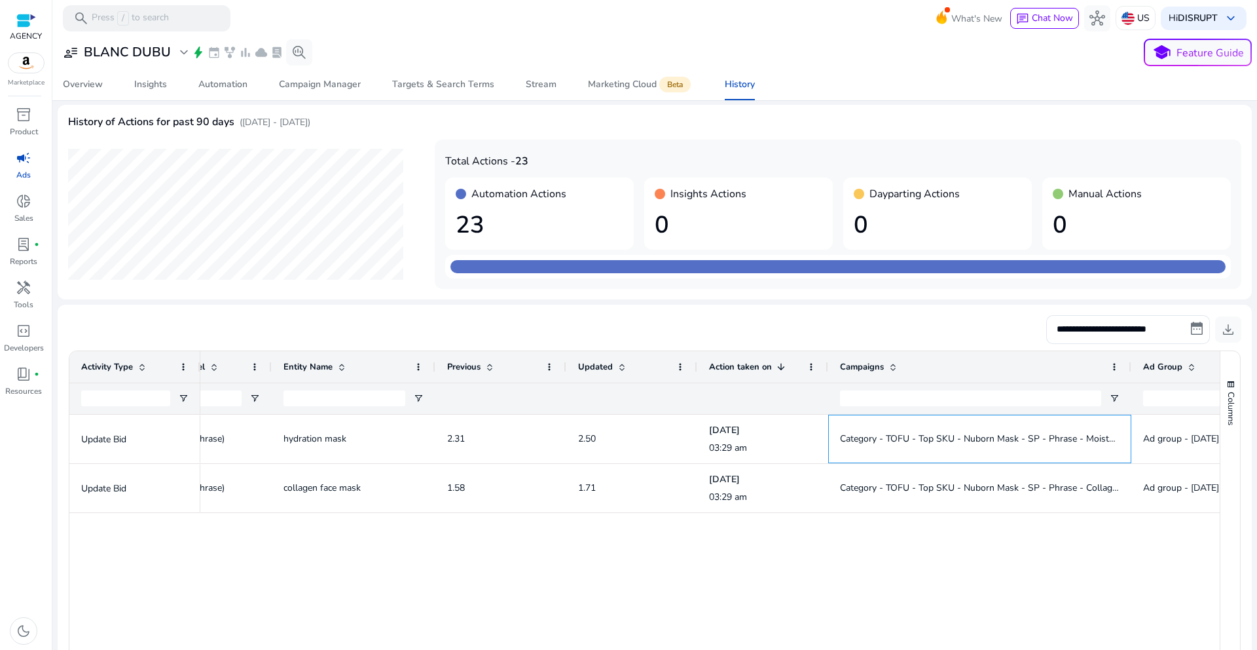
copy div "03:29 am Category - TOFU - Top SKU - Nuborn Mask - SP - Phrase"
click at [562, 545] on div "- Keyword (phrase) hydration mask 2.31 2.50 Aug 24, 2025 03:29 am Category - TO…" at bounding box center [709, 629] width 1019 height 430
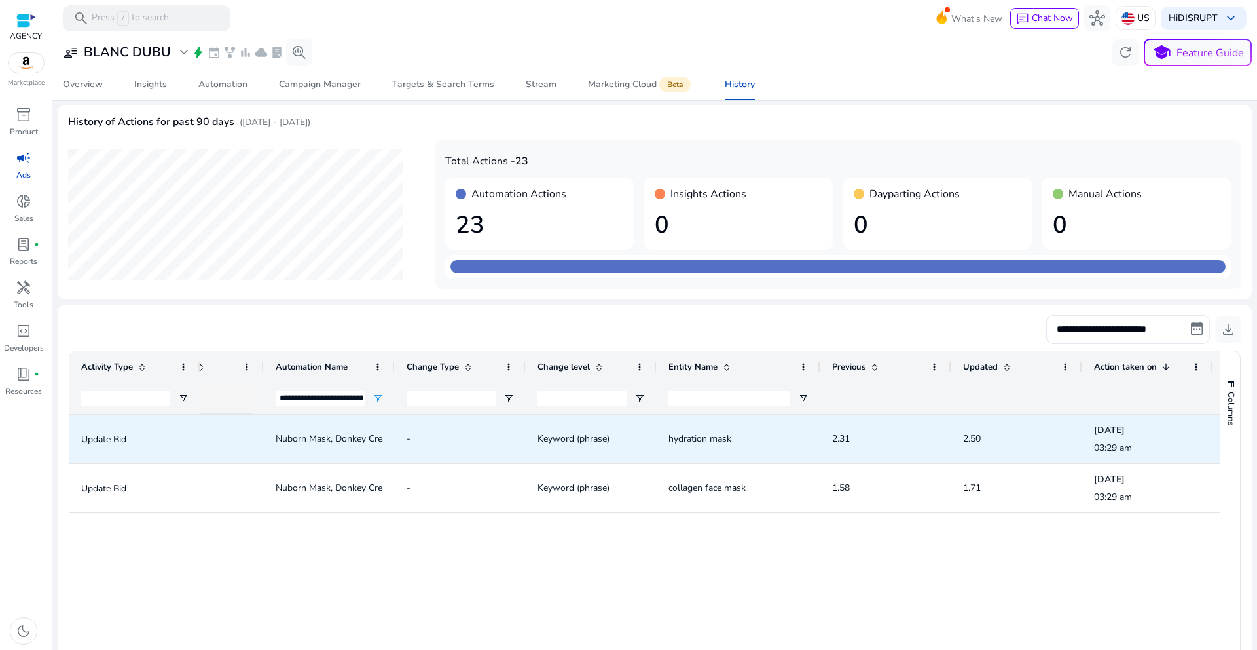
scroll to position [0, 167]
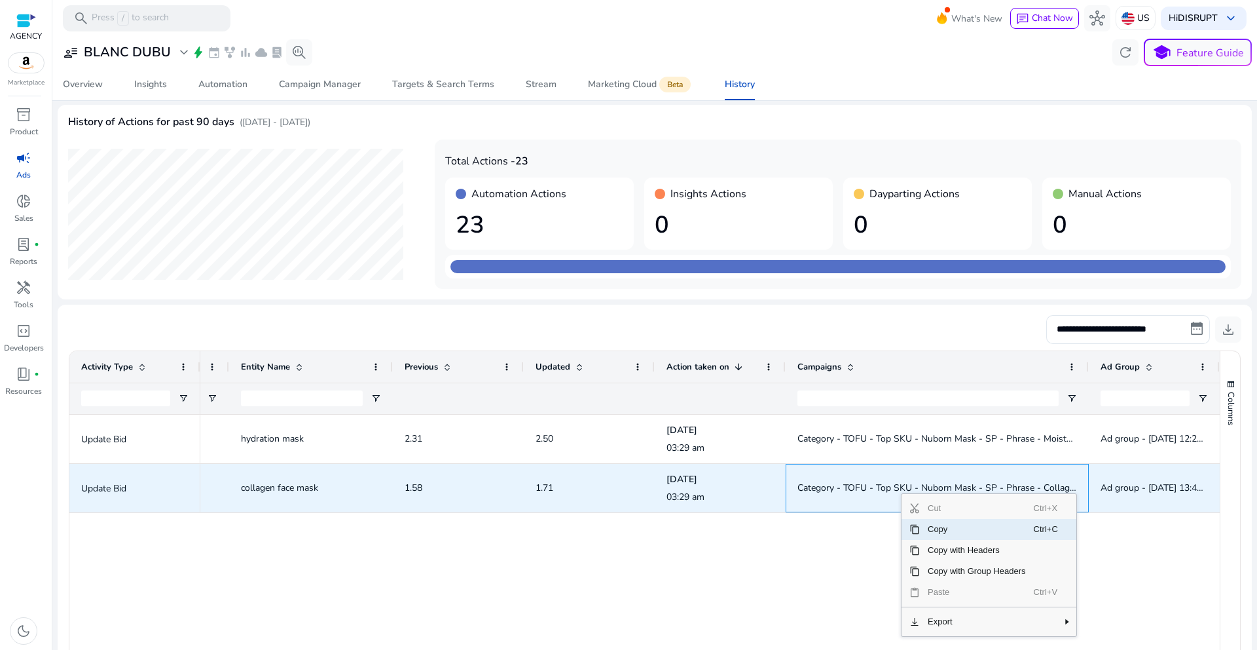
click at [841, 489] on span "Category - TOFU - Top SKU - Nuborn Mask - SP - Phrase - Collagen Mask" at bounding box center [950, 487] width 306 height 12
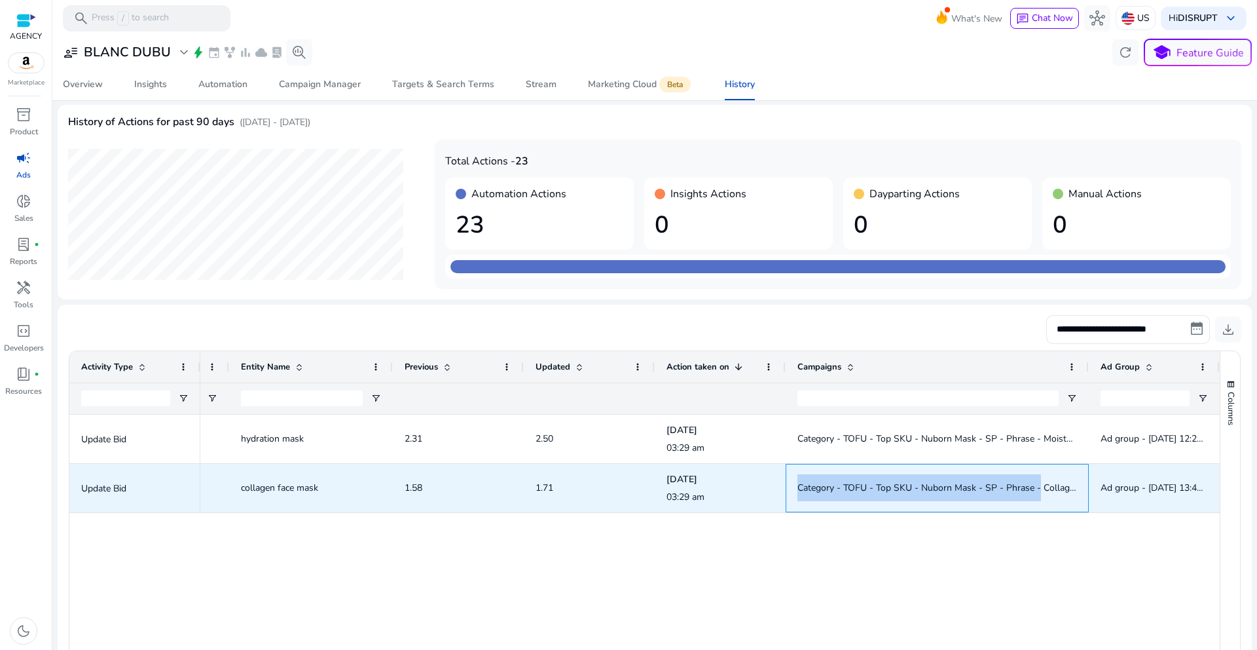
drag, startPoint x: 790, startPoint y: 483, endPoint x: 1034, endPoint y: 496, distance: 243.9
click at [1034, 496] on div "Category - TOFU - Top SKU - Nuborn Mask - SP - Phrase - Collagen Mask" at bounding box center [937, 488] width 303 height 48
copy span "Category - TOFU - Top SKU - Nuborn Mask - SP - Phrase -"
